Goal: Task Accomplishment & Management: Complete application form

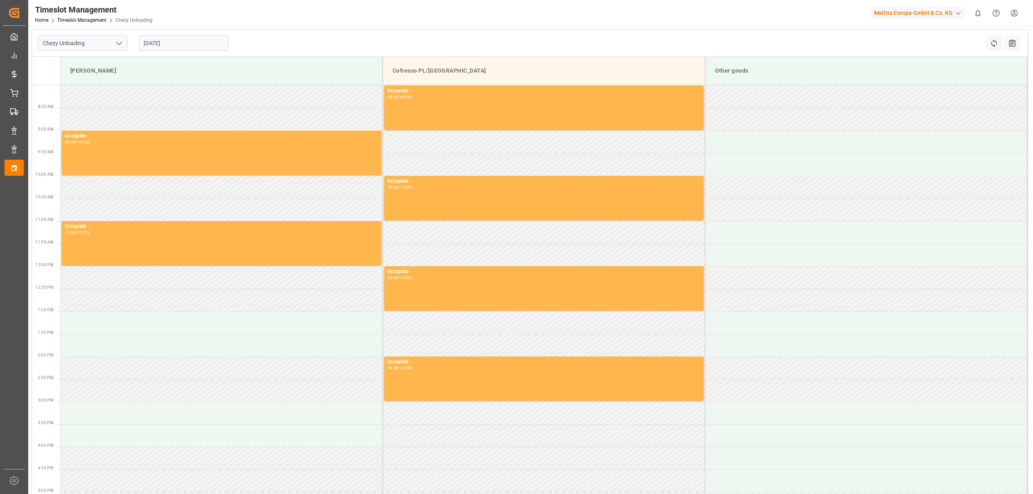
click at [186, 44] on input "[DATE]" at bounding box center [184, 43] width 90 height 15
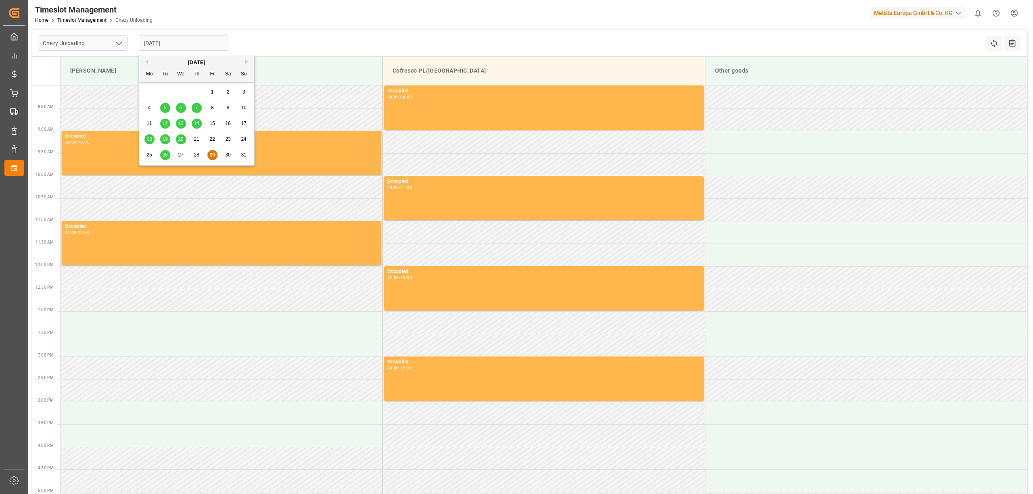
click at [247, 57] on div "[DATE] Mo Tu We Th Fr Sa Su" at bounding box center [196, 68] width 115 height 27
click at [246, 61] on button "Next Month" at bounding box center [247, 61] width 5 height 5
click at [197, 92] on span "4" at bounding box center [196, 92] width 3 height 6
type input "[DATE]"
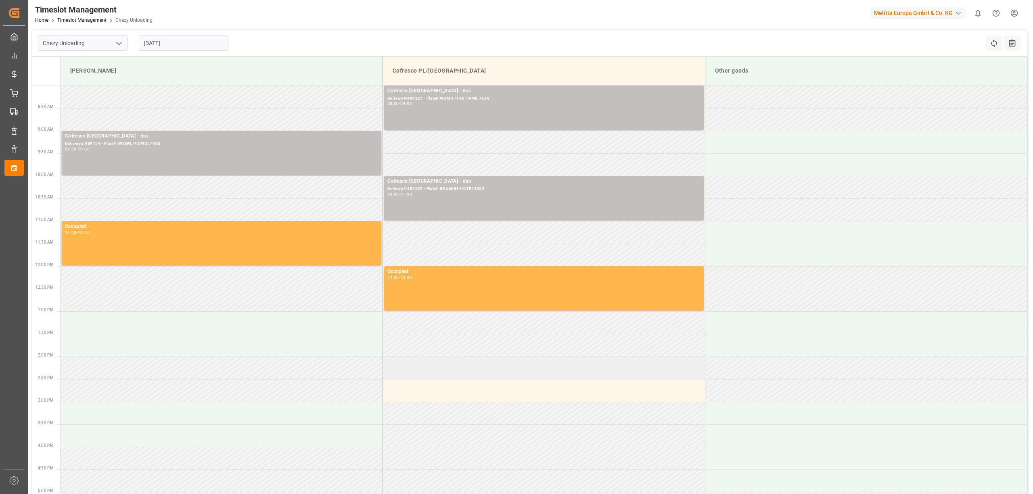
click at [423, 365] on td at bounding box center [544, 368] width 323 height 23
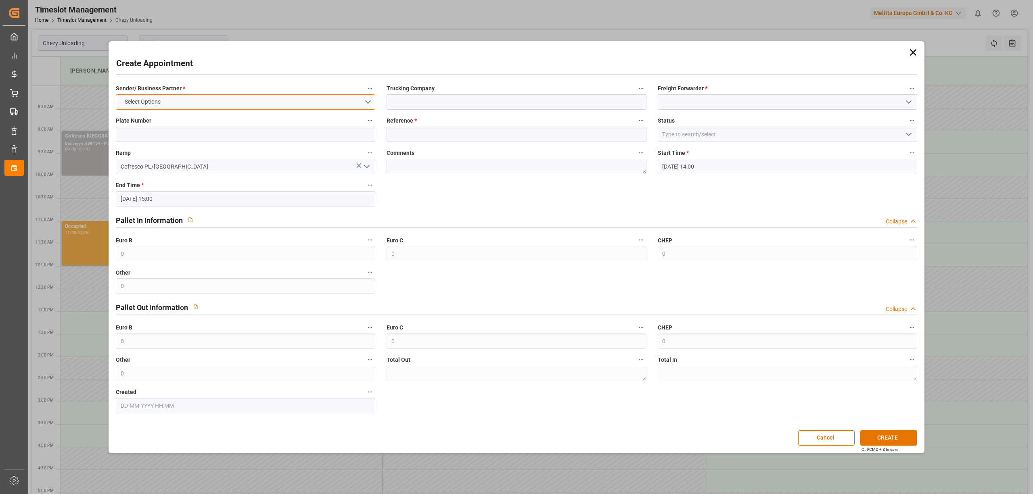
click at [209, 99] on button "Select Options" at bounding box center [246, 101] width 260 height 15
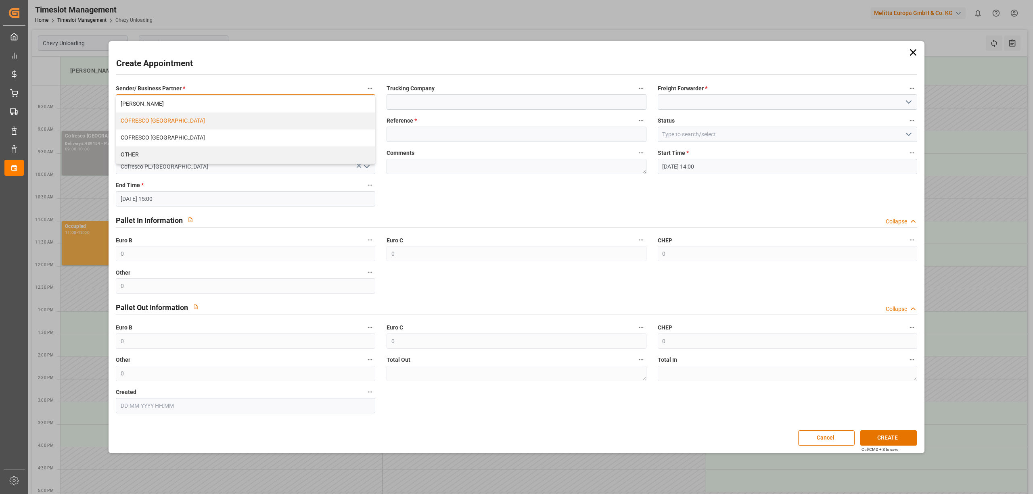
click at [205, 124] on div "COFRESCO [GEOGRAPHIC_DATA]" at bounding box center [245, 121] width 259 height 17
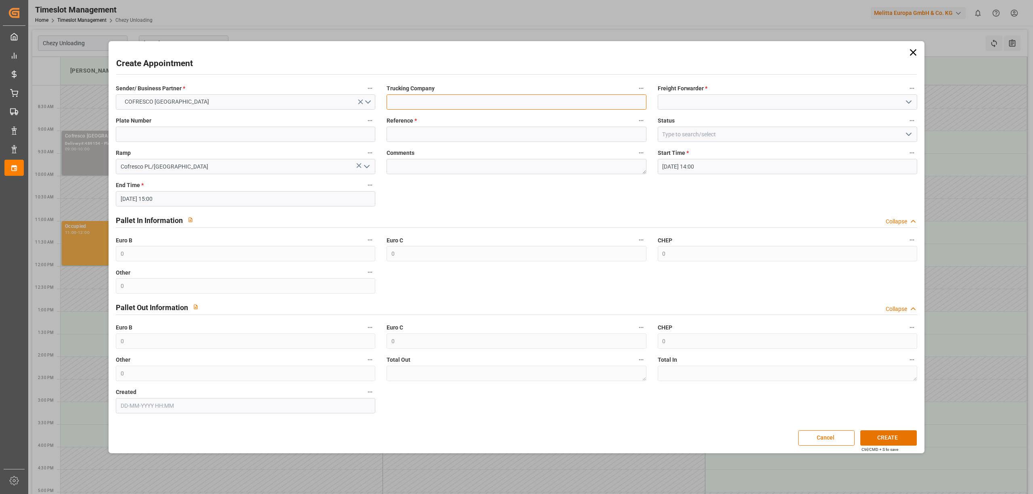
click at [418, 107] on input at bounding box center [517, 101] width 260 height 15
type input "dss"
click at [719, 101] on input at bounding box center [788, 101] width 260 height 15
click at [685, 122] on div "DSS" at bounding box center [787, 120] width 259 height 18
type input "DSS"
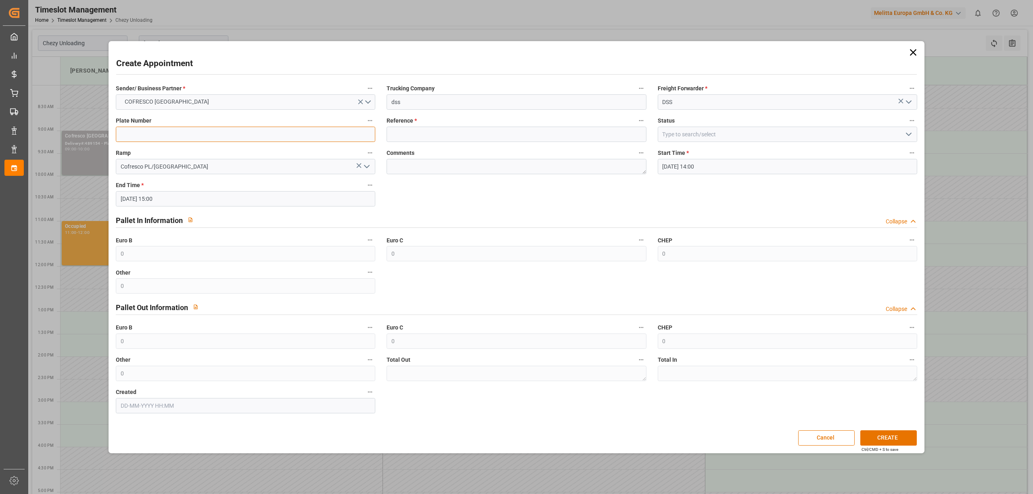
click at [254, 139] on input at bounding box center [246, 134] width 260 height 15
drag, startPoint x: 281, startPoint y: 138, endPoint x: 311, endPoint y: 138, distance: 29.9
click at [281, 138] on input at bounding box center [246, 134] width 260 height 15
paste input "WOS98742/NO579AE"
type input "WOS98742/NO579AE"
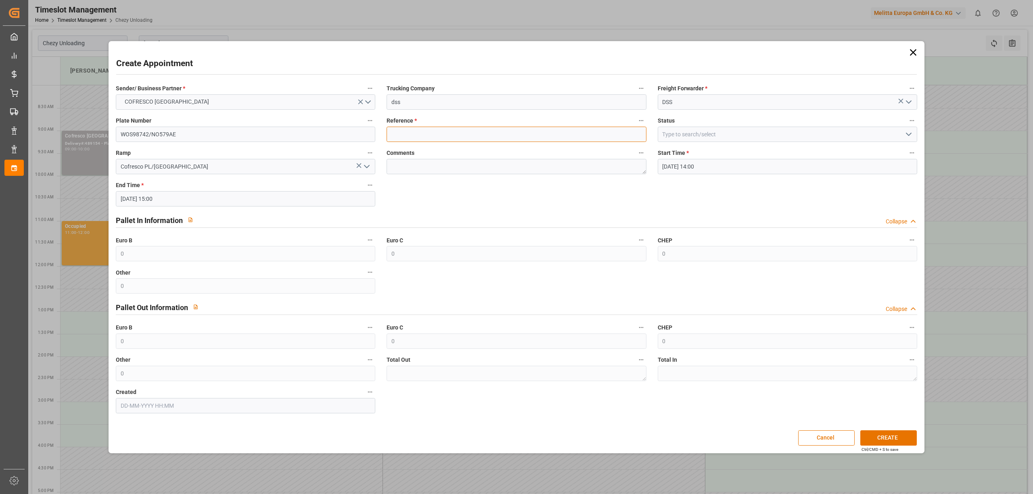
click at [414, 139] on input at bounding box center [517, 134] width 260 height 15
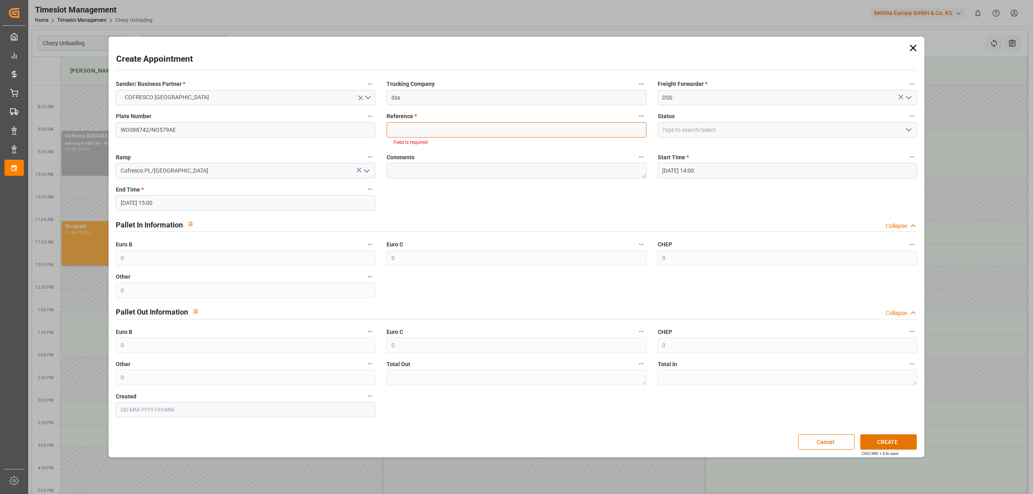
drag, startPoint x: 446, startPoint y: 129, endPoint x: 480, endPoint y: 139, distance: 35.8
click at [446, 129] on input at bounding box center [517, 129] width 260 height 15
paste input "489154"
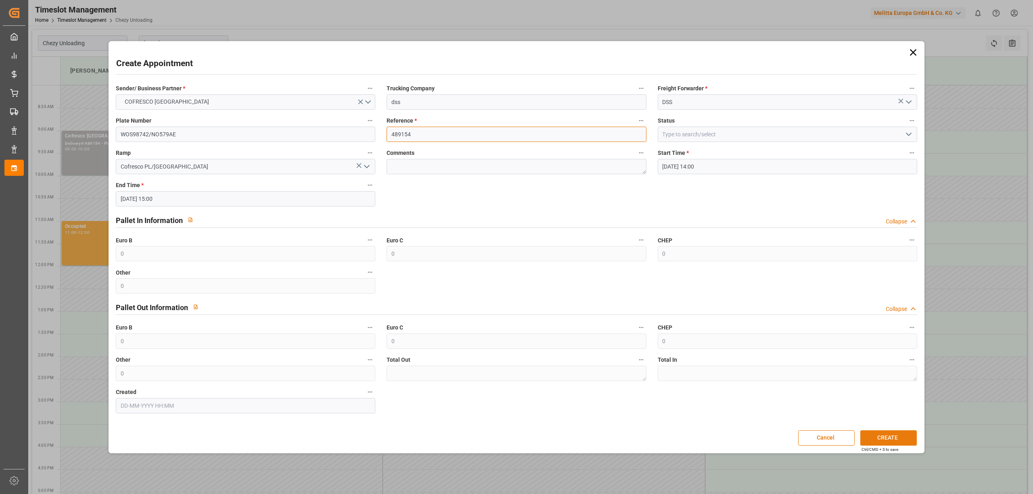
type input "489154"
click at [886, 440] on button "CREATE" at bounding box center [889, 438] width 57 height 15
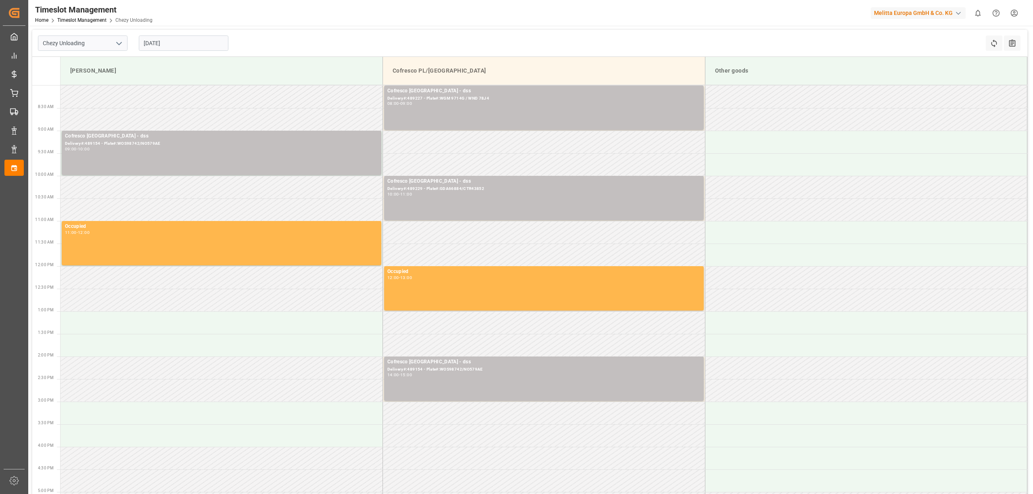
click at [203, 42] on input "[DATE]" at bounding box center [184, 43] width 90 height 15
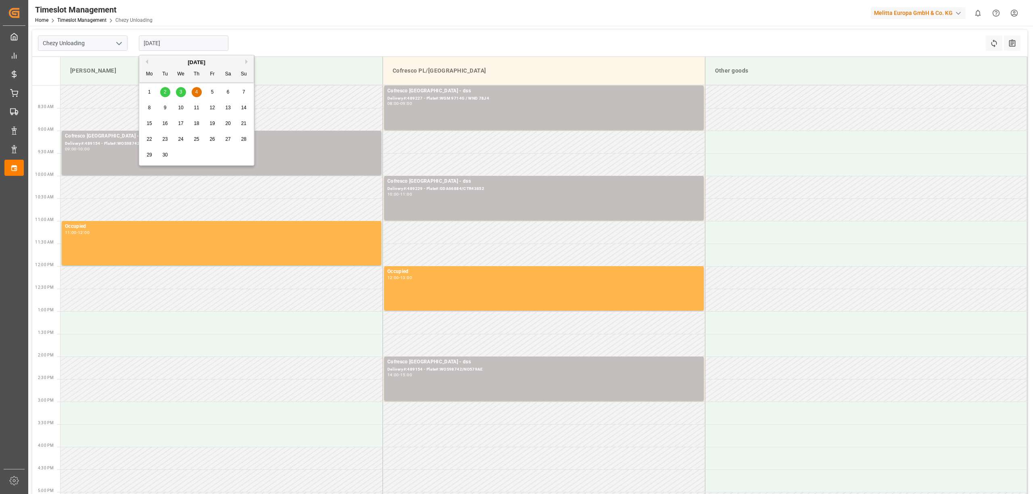
click at [182, 94] on span "3" at bounding box center [181, 92] width 3 height 6
type input "[DATE]"
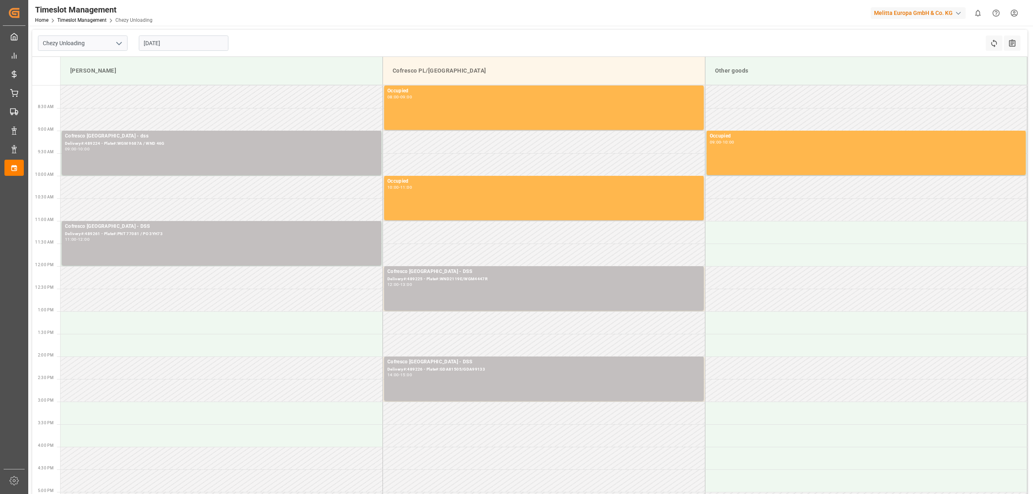
click at [183, 41] on input "[DATE]" at bounding box center [184, 43] width 90 height 15
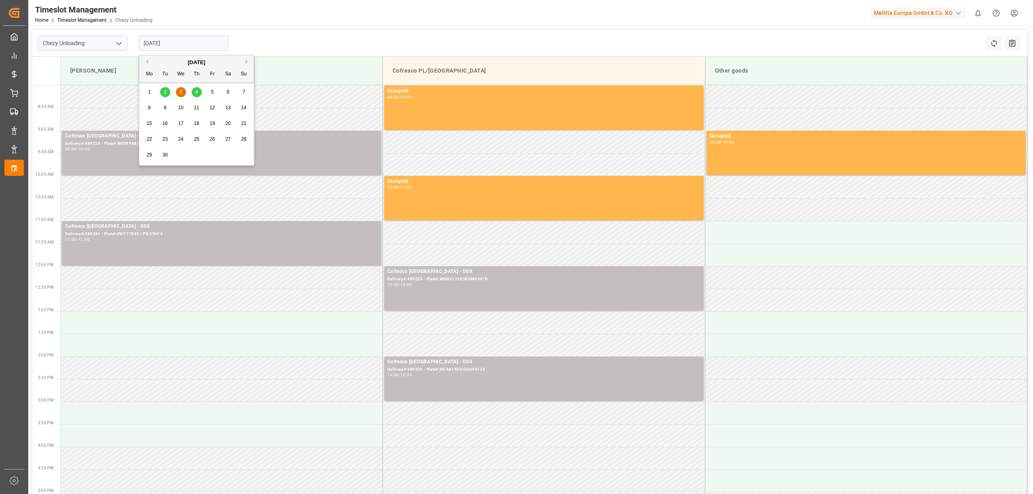
click at [180, 92] on span "3" at bounding box center [181, 92] width 3 height 6
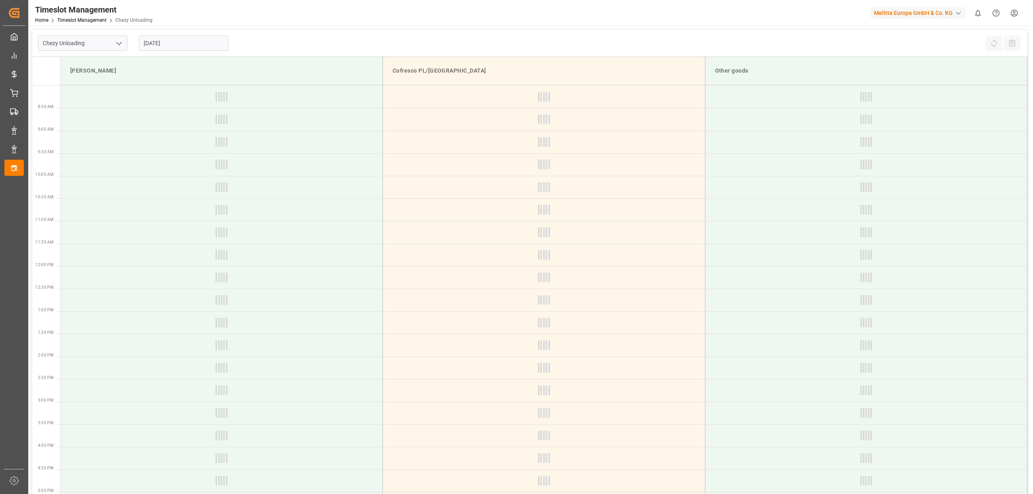
type input "Chezy Unloading"
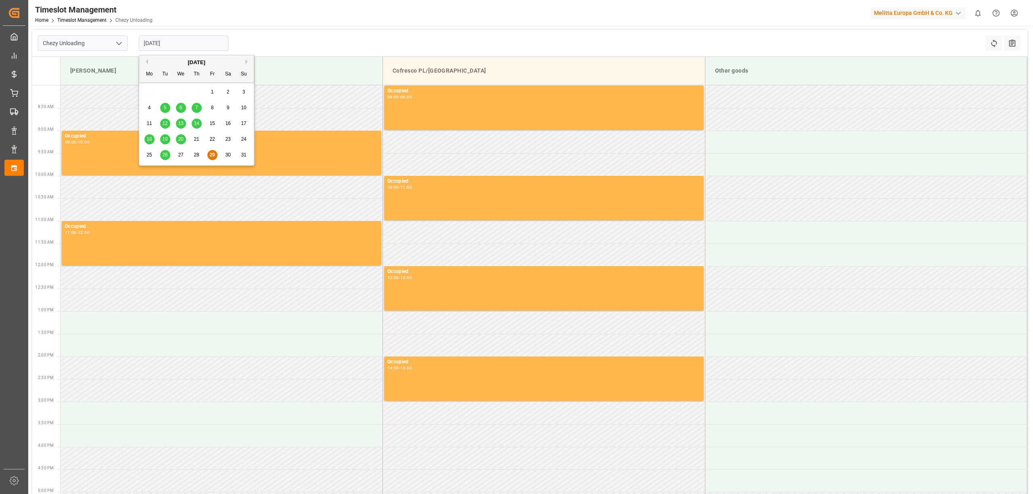
click at [201, 40] on input "[DATE]" at bounding box center [184, 43] width 90 height 15
click at [248, 62] on button "Next Month" at bounding box center [247, 61] width 5 height 5
click at [178, 91] on div "3" at bounding box center [181, 93] width 10 height 10
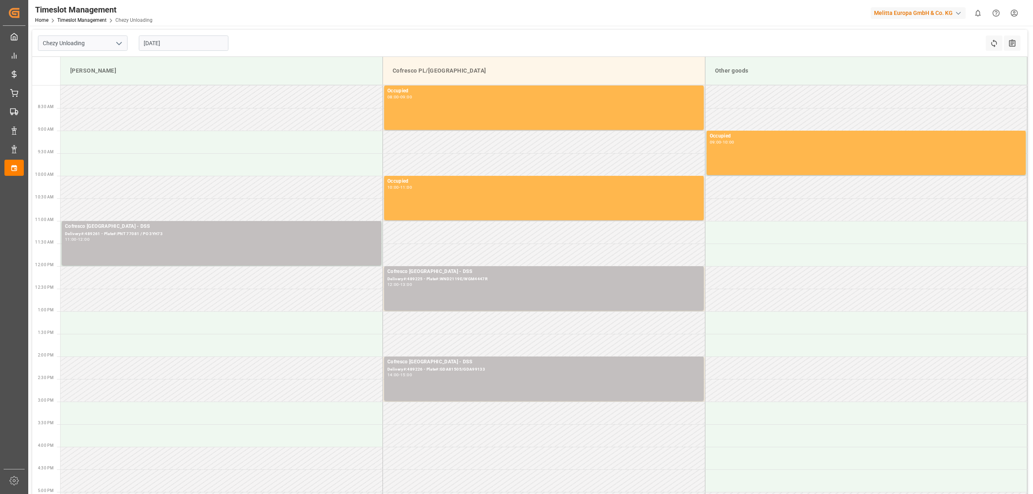
click at [181, 41] on input "[DATE]" at bounding box center [184, 43] width 90 height 15
click at [198, 92] on span "4" at bounding box center [196, 92] width 3 height 6
type input "[DATE]"
